Goal: Find specific page/section: Find specific page/section

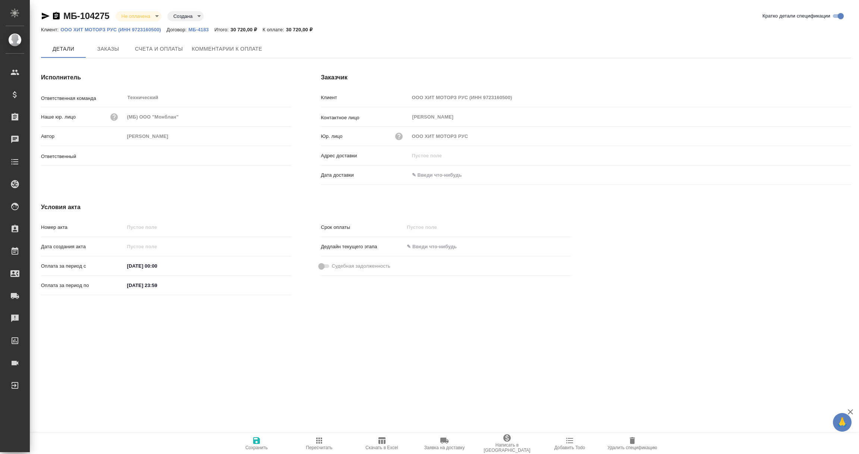
type input "Никифорова Валерия"
click at [439, 171] on input "text" at bounding box center [441, 175] width 65 height 11
click at [829, 172] on icon "button" at bounding box center [829, 174] width 7 height 7
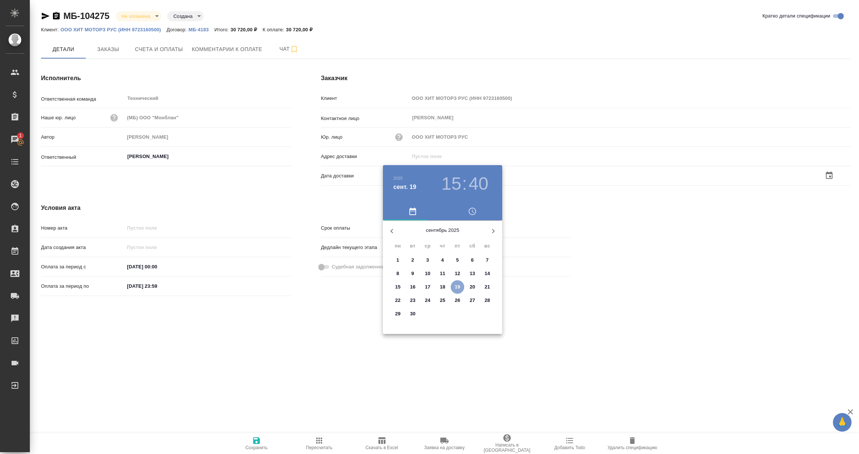
click at [457, 287] on p "19" at bounding box center [458, 286] width 6 height 7
type input "19.09.2025 15:40"
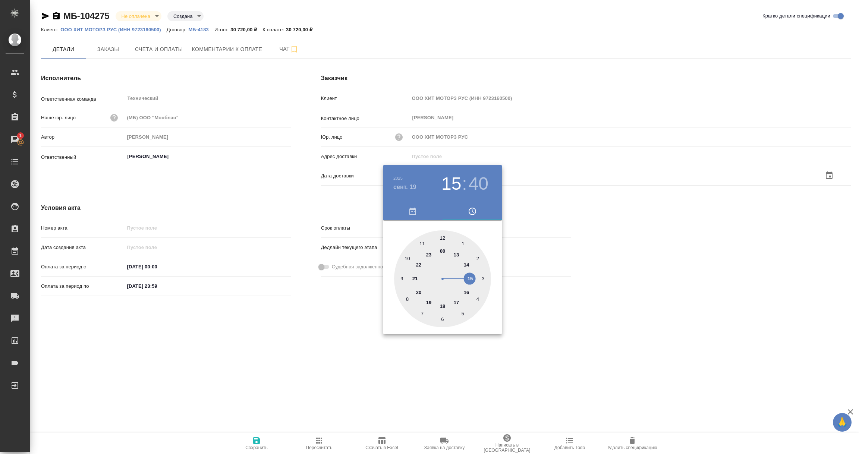
click at [469, 278] on div at bounding box center [442, 278] width 97 height 97
click at [644, 341] on div at bounding box center [429, 227] width 859 height 454
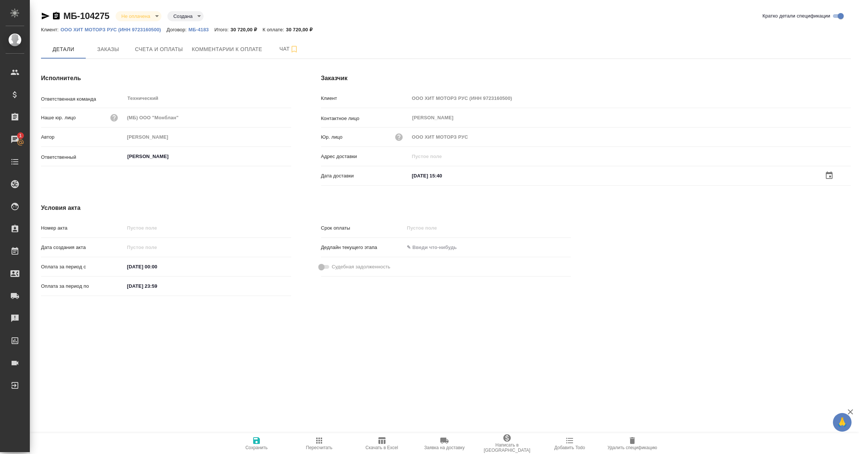
click at [256, 442] on icon "button" at bounding box center [256, 440] width 9 height 9
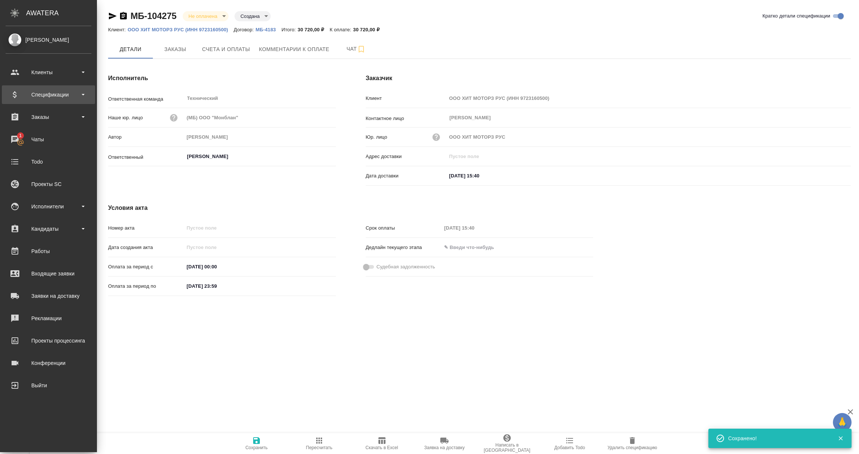
click at [44, 99] on div "Спецификации" at bounding box center [49, 94] width 86 height 11
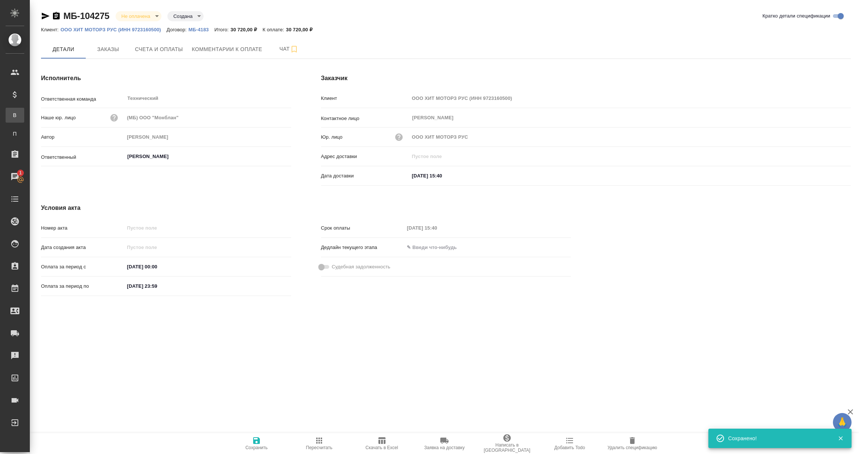
click at [11, 117] on div "Все спецификации" at bounding box center [5, 114] width 11 height 7
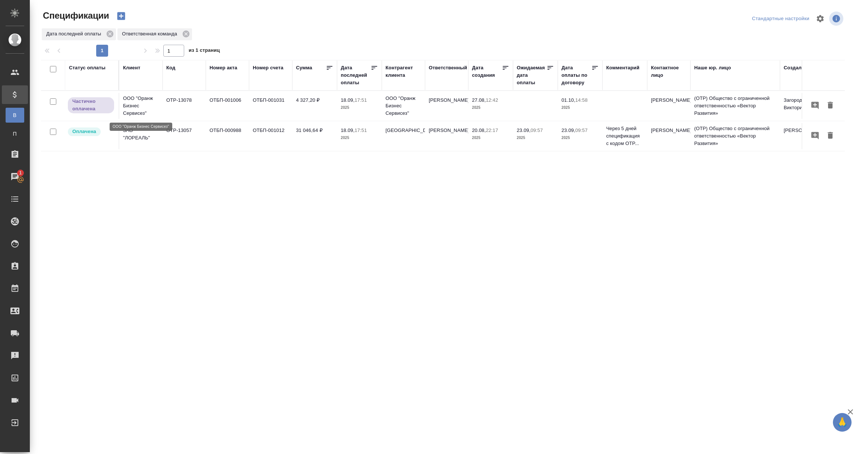
click at [132, 111] on p "ООО "Оранж Бизнес Сервисез"" at bounding box center [141, 106] width 36 height 22
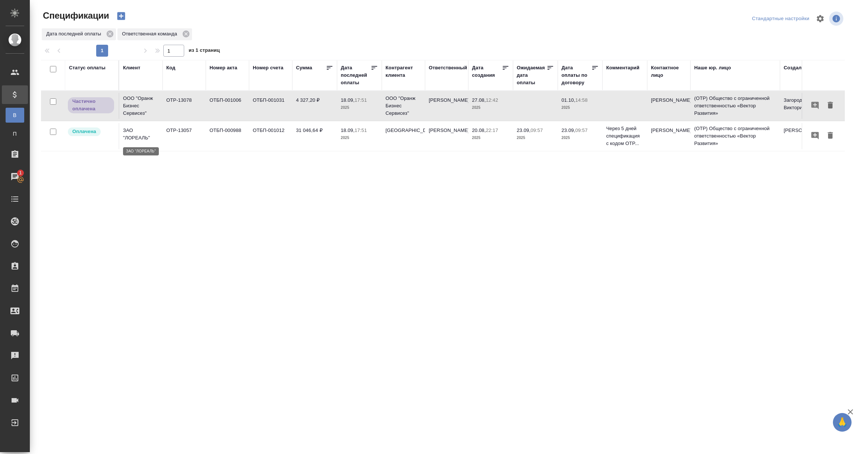
click at [132, 131] on p "ЗАО "ЛОРЕАЛЬ"" at bounding box center [141, 134] width 36 height 15
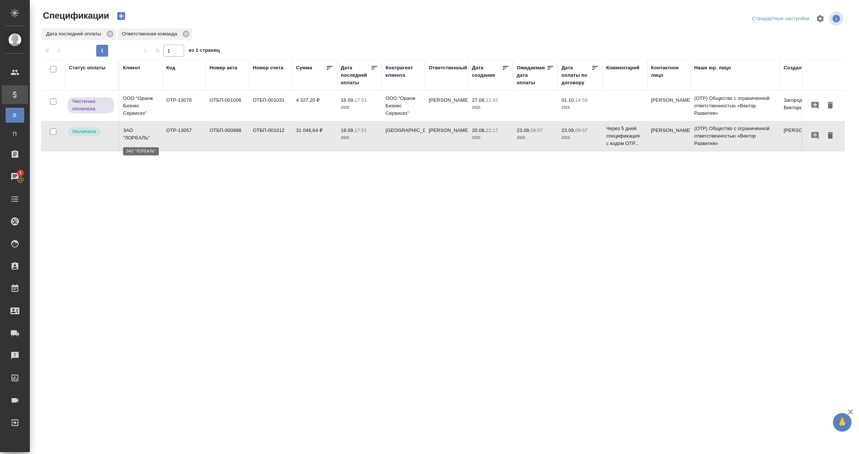
click at [132, 131] on p "ЗАО "ЛОРЕАЛЬ"" at bounding box center [141, 134] width 36 height 15
click at [139, 144] on td "ЗАО "ЛОРЕАЛЬ"" at bounding box center [140, 136] width 43 height 26
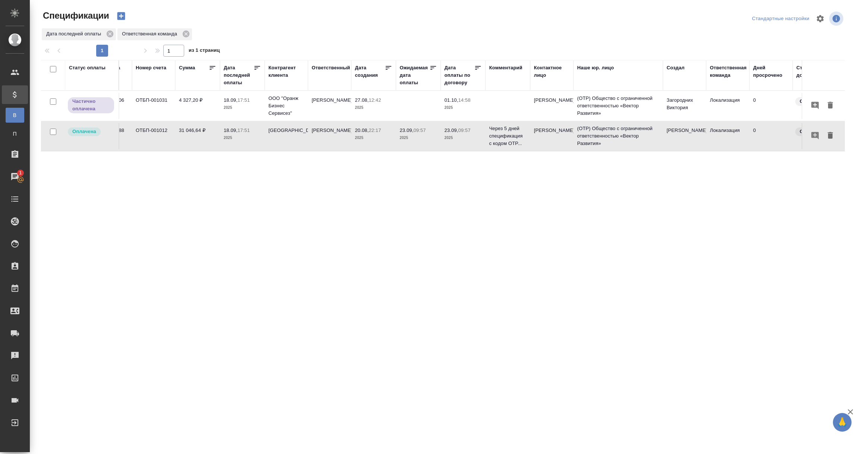
scroll to position [0, 164]
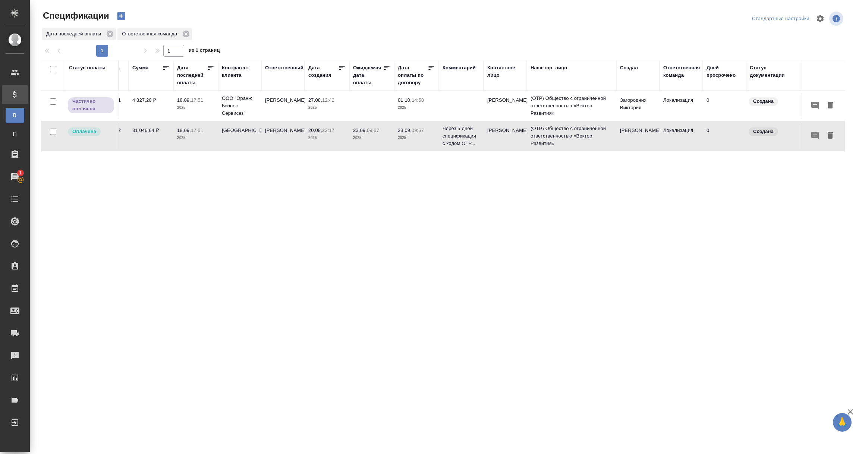
click at [672, 88] on th "Ответственная команда" at bounding box center [680, 75] width 43 height 31
click at [677, 75] on div "Ответственная команда" at bounding box center [681, 71] width 37 height 15
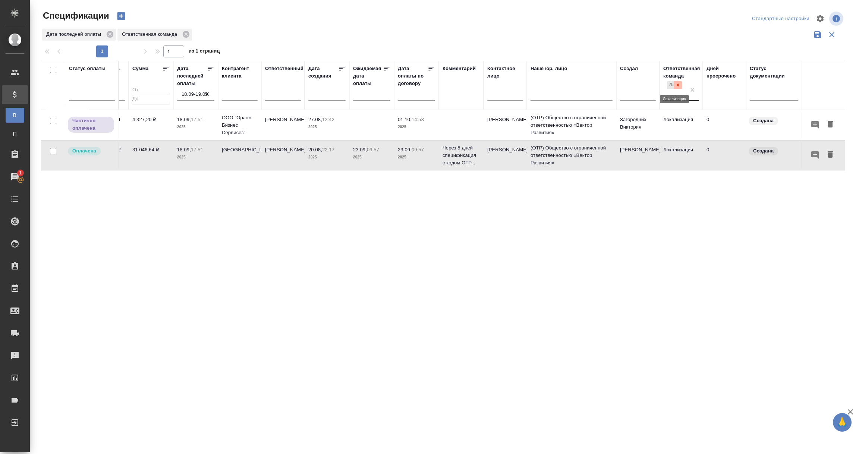
click at [679, 86] on icon at bounding box center [677, 84] width 5 height 5
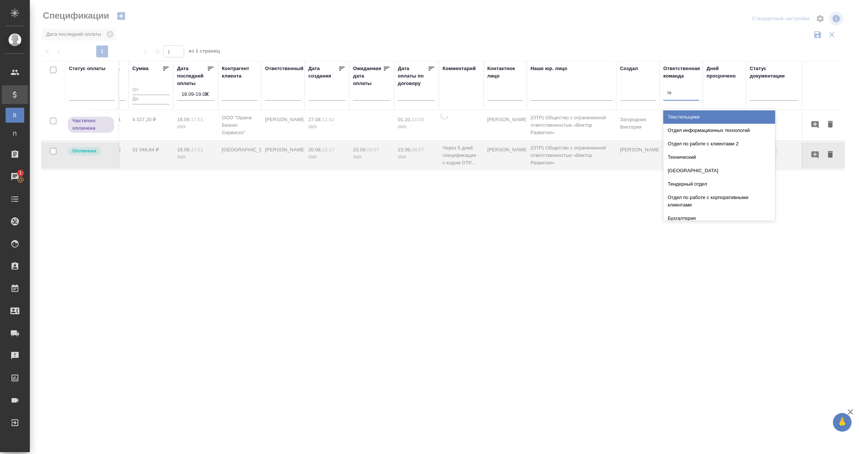
type input "тех"
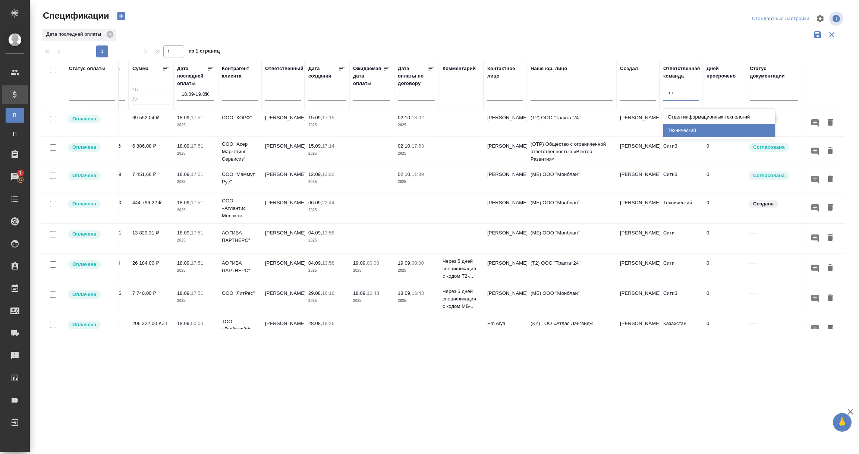
click at [681, 129] on div "Технический" at bounding box center [719, 130] width 112 height 13
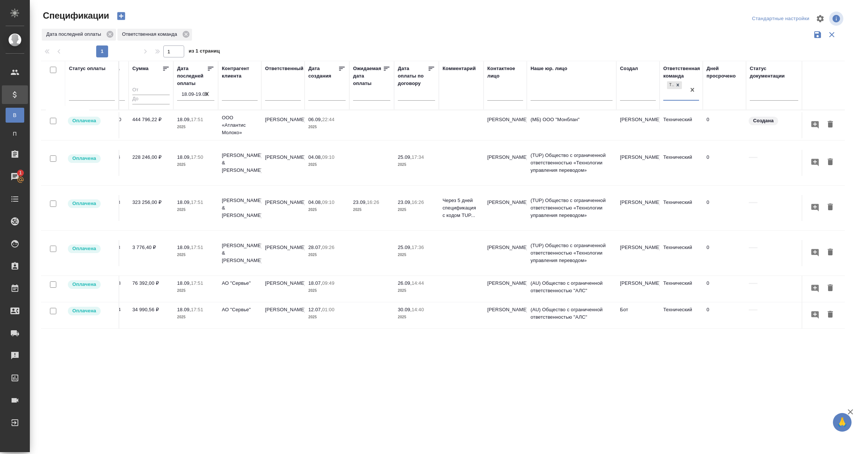
scroll to position [0, 0]
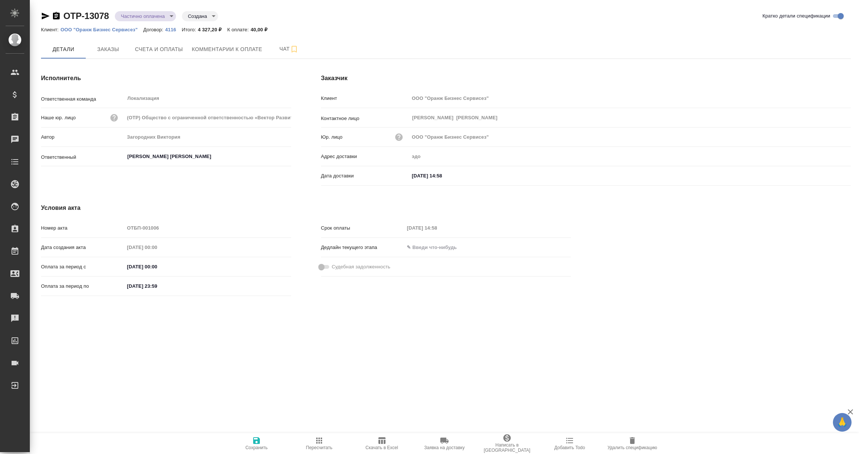
click at [55, 16] on icon "button" at bounding box center [56, 15] width 7 height 7
click at [44, 13] on icon "button" at bounding box center [45, 16] width 9 height 9
click at [105, 53] on span "Заказы" at bounding box center [108, 49] width 36 height 9
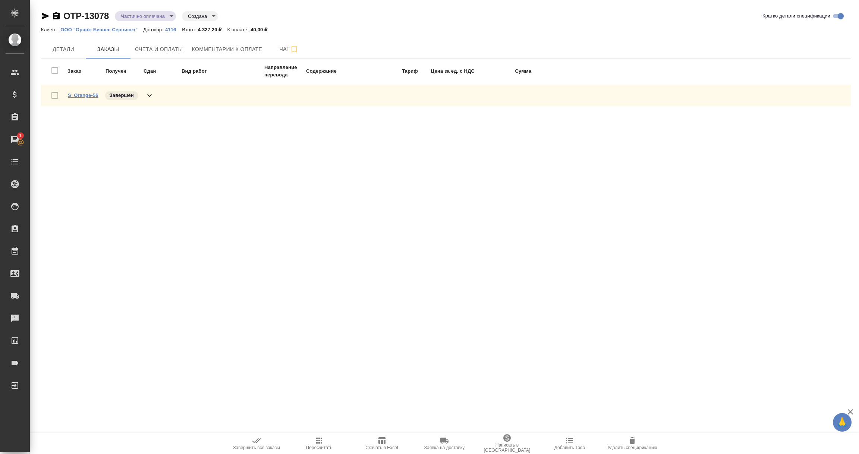
click at [81, 94] on link "S_Orange-56" at bounding box center [83, 95] width 31 height 6
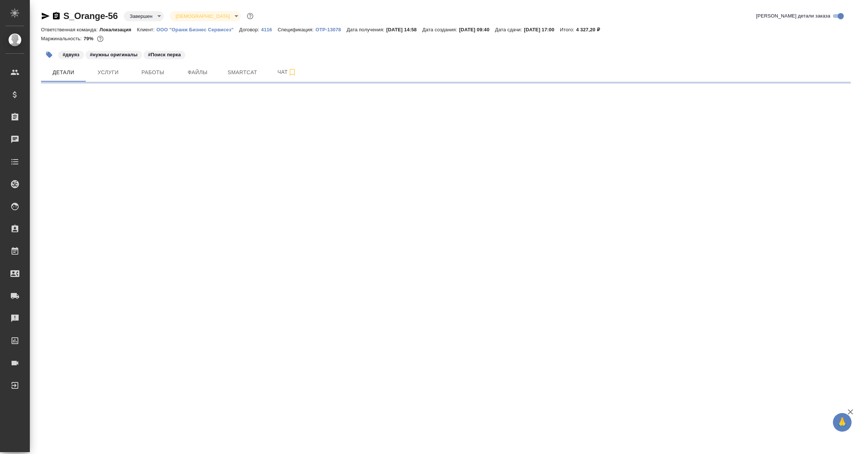
select select "RU"
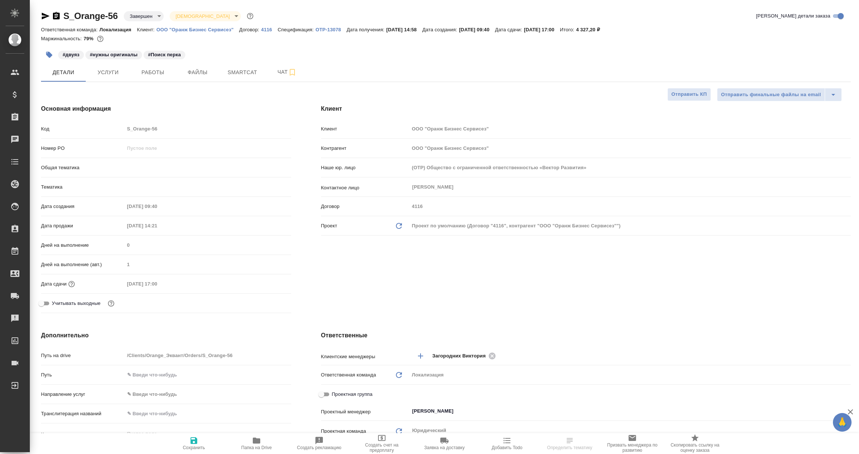
type textarea "x"
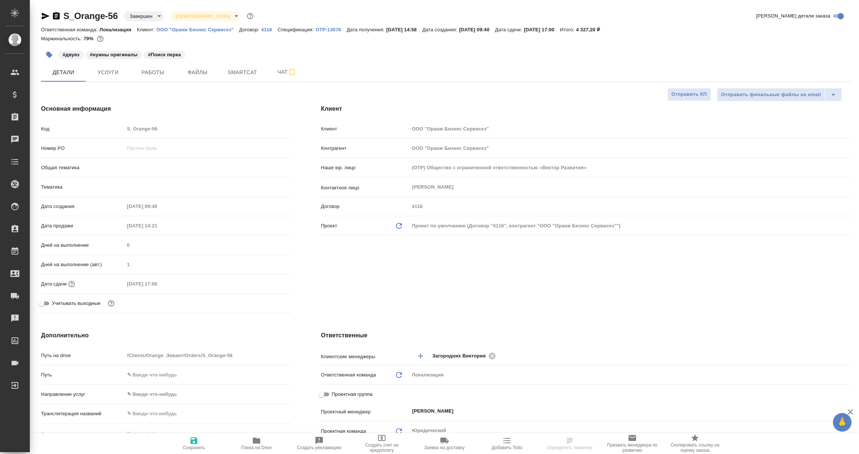
type textarea "x"
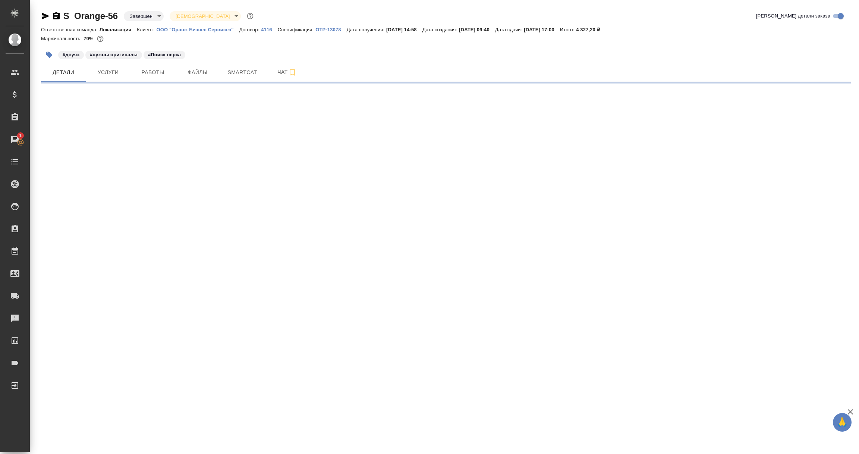
select select "RU"
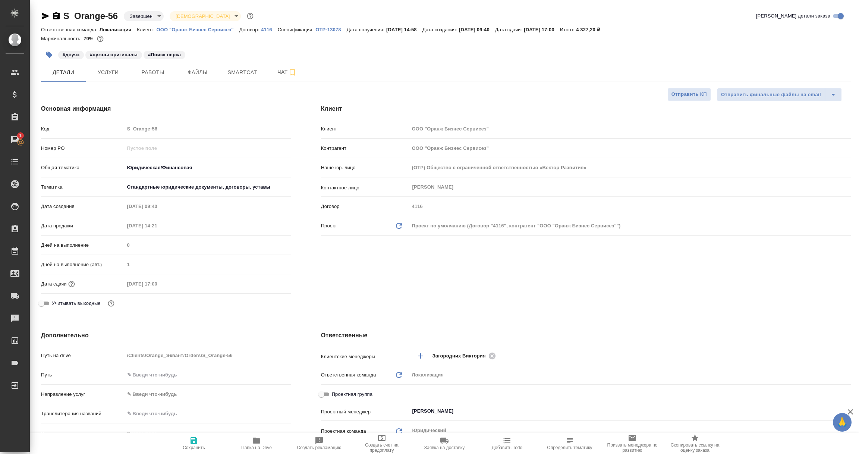
type textarea "x"
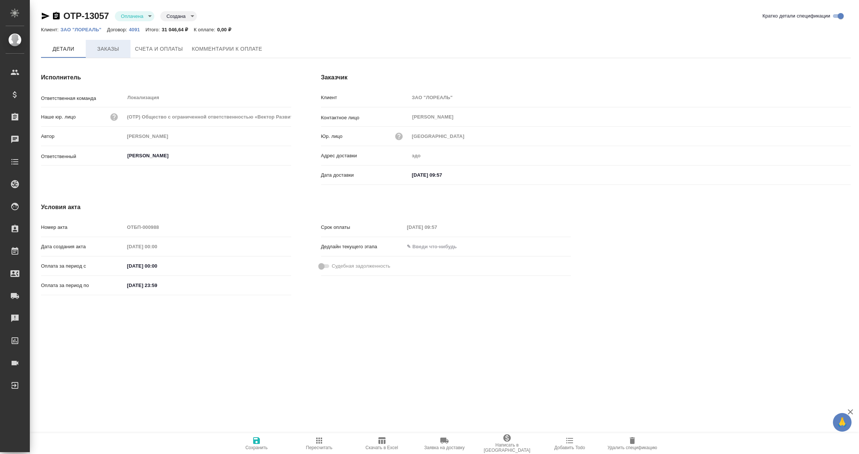
click at [101, 49] on span "Заказы" at bounding box center [108, 48] width 36 height 9
